Goal: Information Seeking & Learning: Understand process/instructions

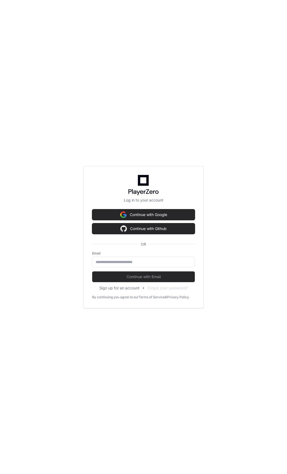
drag, startPoint x: 0, startPoint y: 0, endPoint x: 152, endPoint y: 242, distance: 286.1
click at [151, 257] on div at bounding box center [143, 262] width 103 height 10
click at [124, 261] on input "email" at bounding box center [144, 261] width 96 height 5
type input "**********"
click at [92, 271] on button "Continue with Email" at bounding box center [143, 276] width 103 height 11
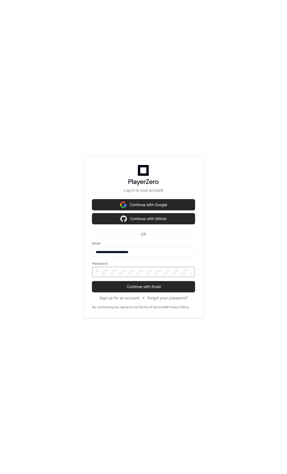
click at [92, 281] on button "Continue with Email" at bounding box center [143, 286] width 103 height 11
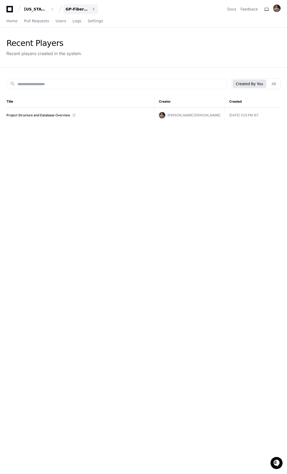
click at [92, 7] on button "GP-FiberOps" at bounding box center [80, 9] width 34 height 10
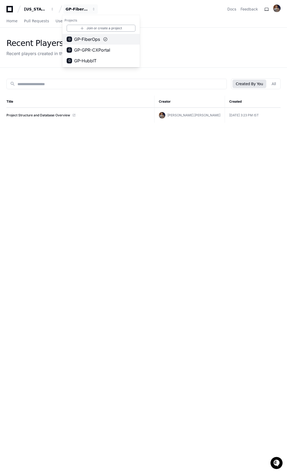
click at [83, 36] on button "G GP-FiberOps" at bounding box center [100, 39] width 77 height 11
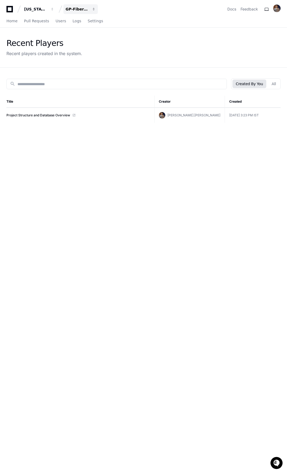
click at [78, 13] on button "GP-FiberOps" at bounding box center [80, 9] width 34 height 10
click at [88, 49] on span "GP-GPR-CXPortal" at bounding box center [92, 50] width 36 height 6
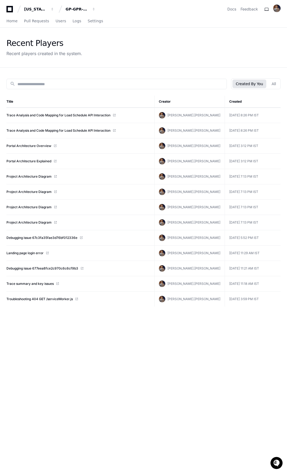
click at [27, 143] on td "Portal Architecture Overview" at bounding box center [80, 145] width 148 height 15
click at [27, 146] on link "Portal Architecture Overview" at bounding box center [28, 146] width 45 height 4
click at [89, 9] on button "GP-GPR-CXPortal" at bounding box center [80, 9] width 34 height 10
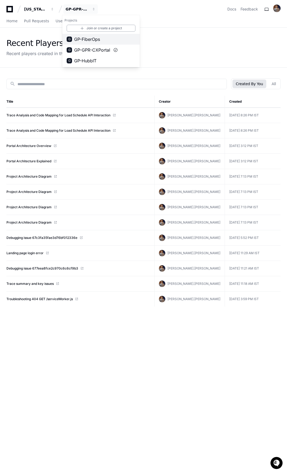
click at [94, 41] on span "GP-FiberOps" at bounding box center [87, 39] width 26 height 6
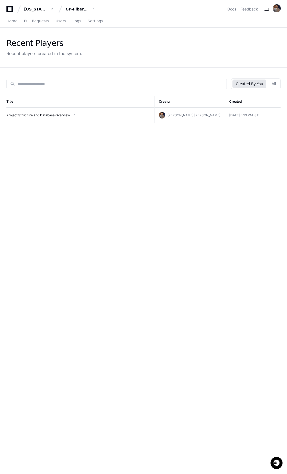
click at [278, 9] on img at bounding box center [277, 9] width 8 height 8
click at [239, 60] on link "User Settings" at bounding box center [255, 64] width 33 height 9
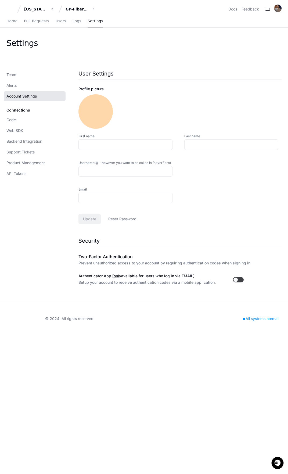
type input "**"
type input "**********"
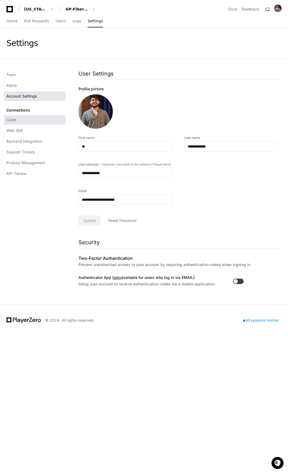
click at [14, 122] on span "Code" at bounding box center [10, 119] width 9 height 5
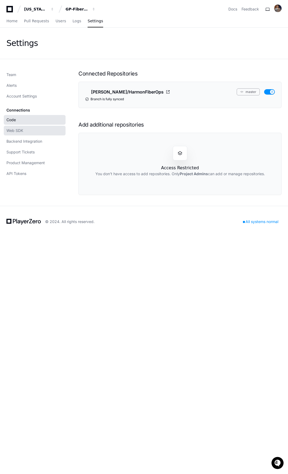
click at [18, 132] on span "Web SDK" at bounding box center [14, 130] width 17 height 5
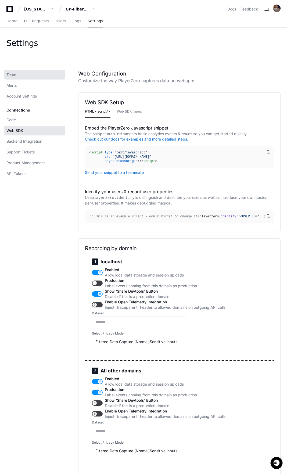
click at [18, 78] on link "Team" at bounding box center [35, 75] width 62 height 10
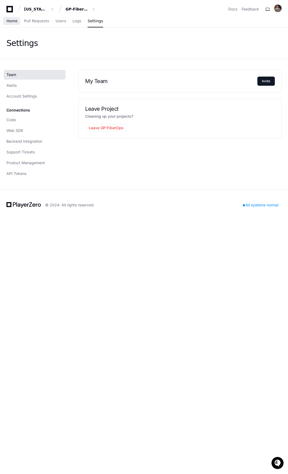
click at [13, 20] on span "Home" at bounding box center [11, 20] width 11 height 3
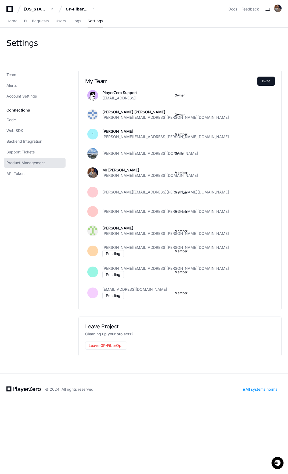
click at [28, 161] on span "Product Management" at bounding box center [25, 162] width 38 height 5
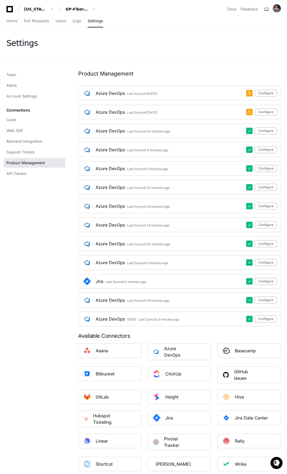
click at [277, 7] on img at bounding box center [277, 9] width 8 height 8
click at [267, 10] on button at bounding box center [266, 9] width 9 height 9
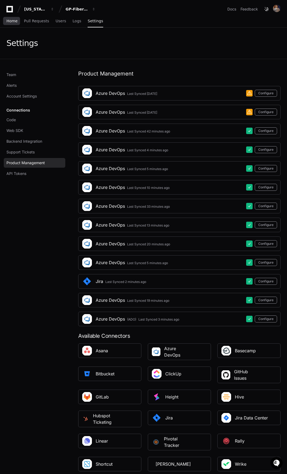
click at [8, 23] on span "Home" at bounding box center [11, 20] width 11 height 3
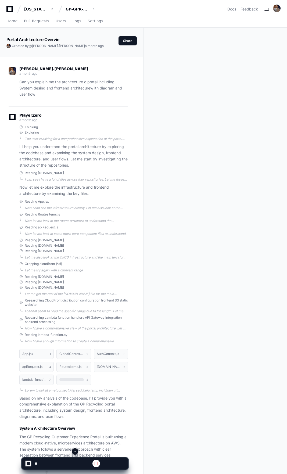
click at [274, 6] on div at bounding box center [277, 9] width 8 height 9
click at [276, 8] on img at bounding box center [277, 9] width 8 height 8
click at [156, 20] on div "Home Pull Requests Users Logs Settings" at bounding box center [143, 21] width 274 height 12
click at [278, 10] on img at bounding box center [277, 9] width 8 height 8
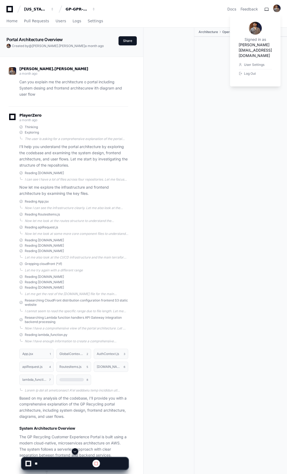
click at [264, 9] on button at bounding box center [266, 9] width 9 height 9
click at [267, 9] on button at bounding box center [266, 9] width 9 height 9
click at [187, 13] on div "[US_STATE] Pacific GP-GPR-CXPortal Docs Feedback Signed in as [PERSON_NAME][EMA…" at bounding box center [143, 9] width 274 height 10
click at [268, 12] on button at bounding box center [266, 9] width 9 height 9
click at [253, 13] on div "Docs Feedback" at bounding box center [253, 9] width 53 height 9
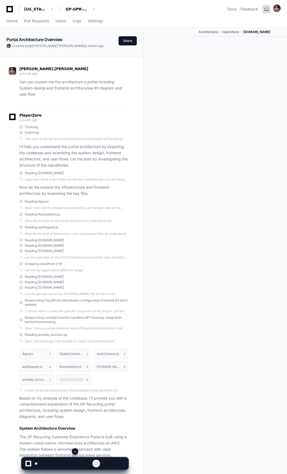
click at [267, 9] on button at bounding box center [266, 9] width 9 height 9
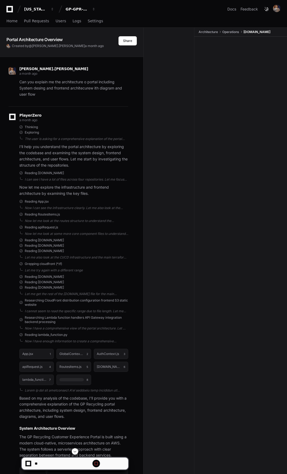
scroll to position [1938, 0]
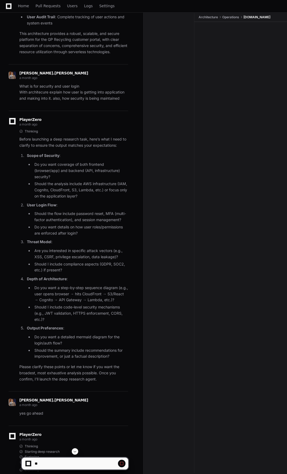
click at [75, 451] on span at bounding box center [75, 451] width 4 height 4
click at [74, 452] on span at bounding box center [75, 451] width 4 height 4
click at [77, 451] on span at bounding box center [75, 451] width 4 height 4
click at [76, 451] on span at bounding box center [75, 451] width 4 height 4
click at [75, 450] on span at bounding box center [75, 451] width 4 height 4
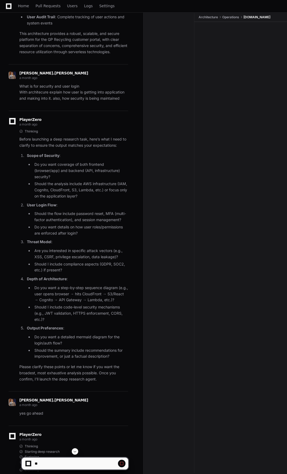
click at [76, 450] on span at bounding box center [75, 451] width 4 height 4
drag, startPoint x: 17, startPoint y: 153, endPoint x: 60, endPoint y: 258, distance: 114.1
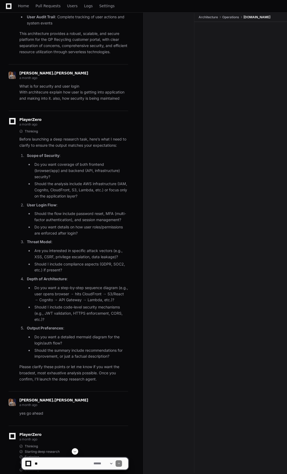
click at [76, 450] on span at bounding box center [75, 451] width 4 height 4
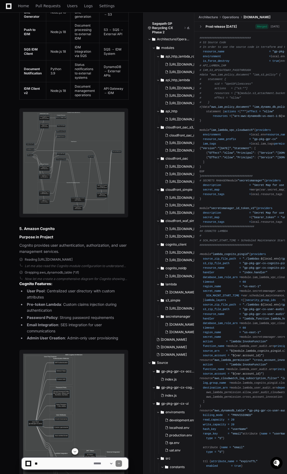
scroll to position [8604, 0]
